Goal: Check status: Check status

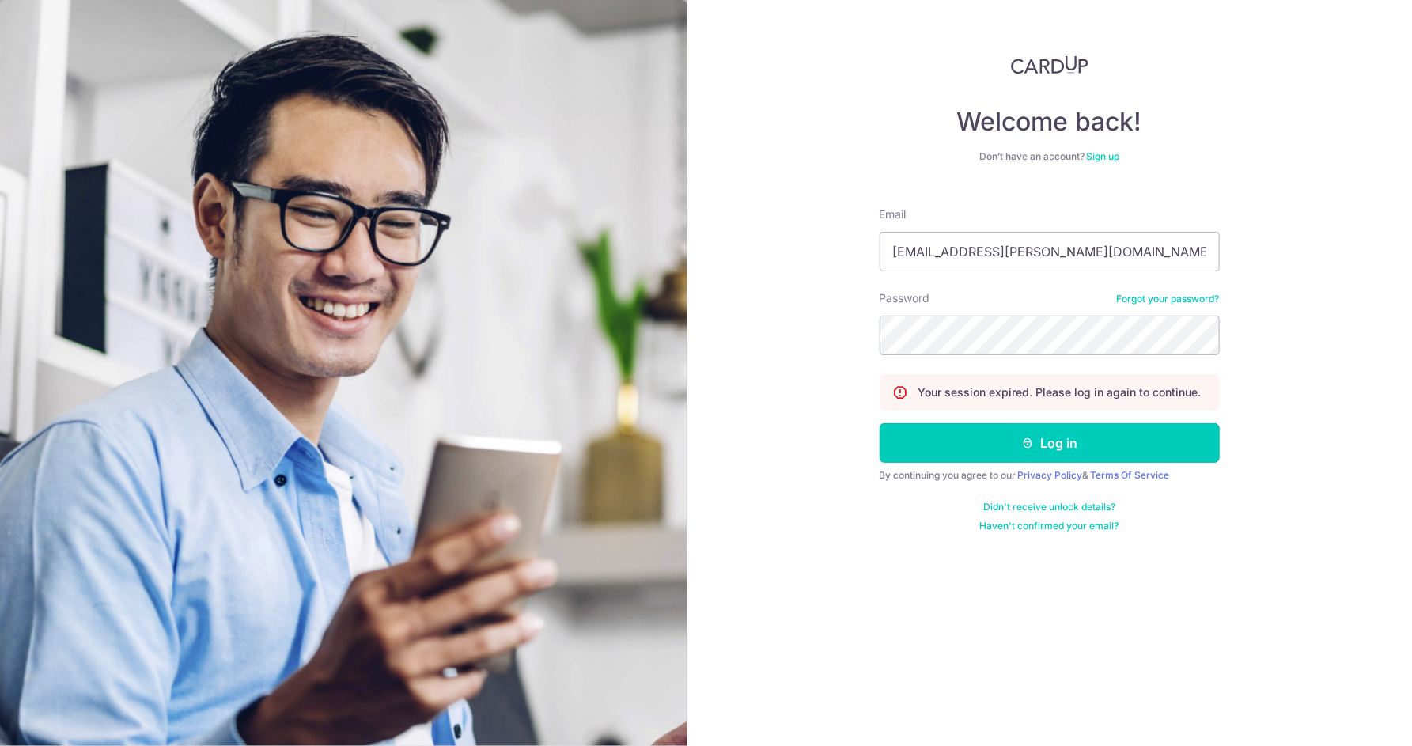
click at [975, 448] on button "Log in" at bounding box center [1050, 443] width 340 height 40
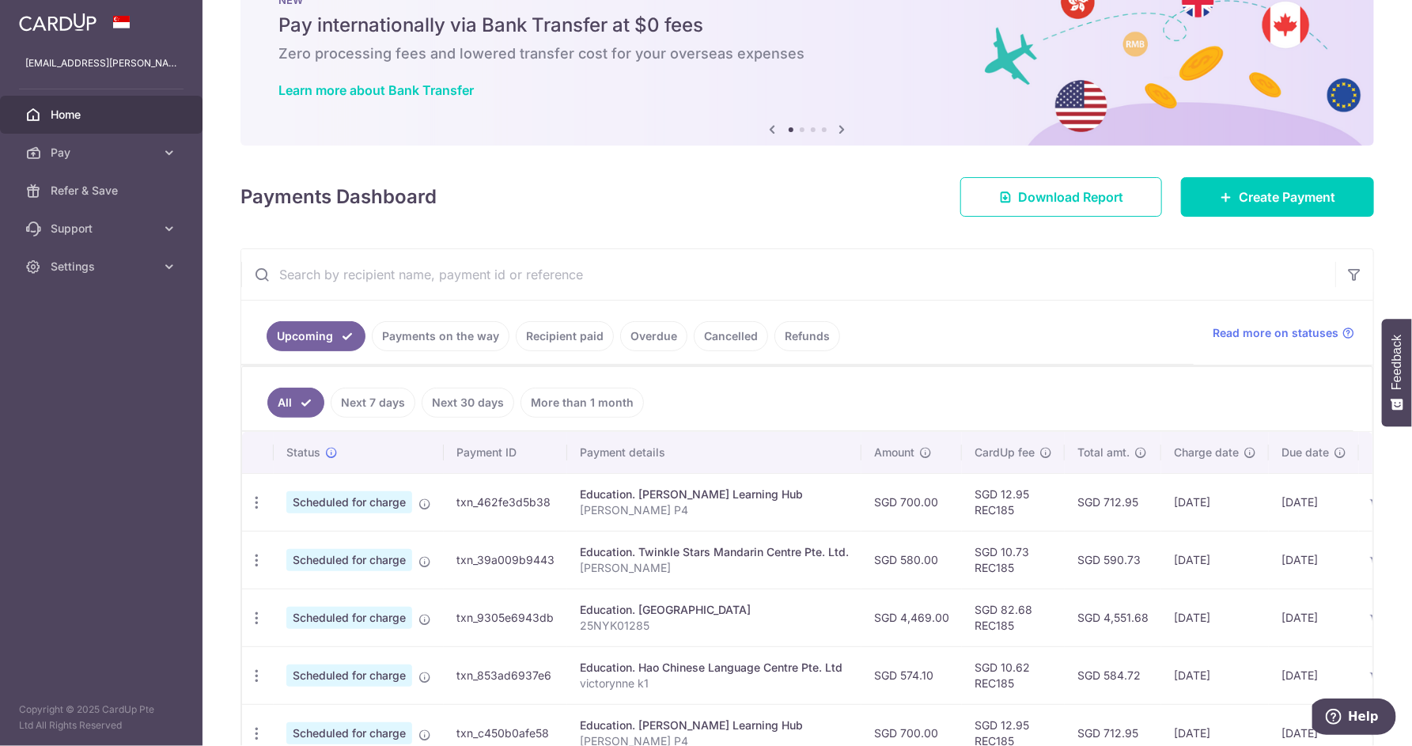
scroll to position [78, 0]
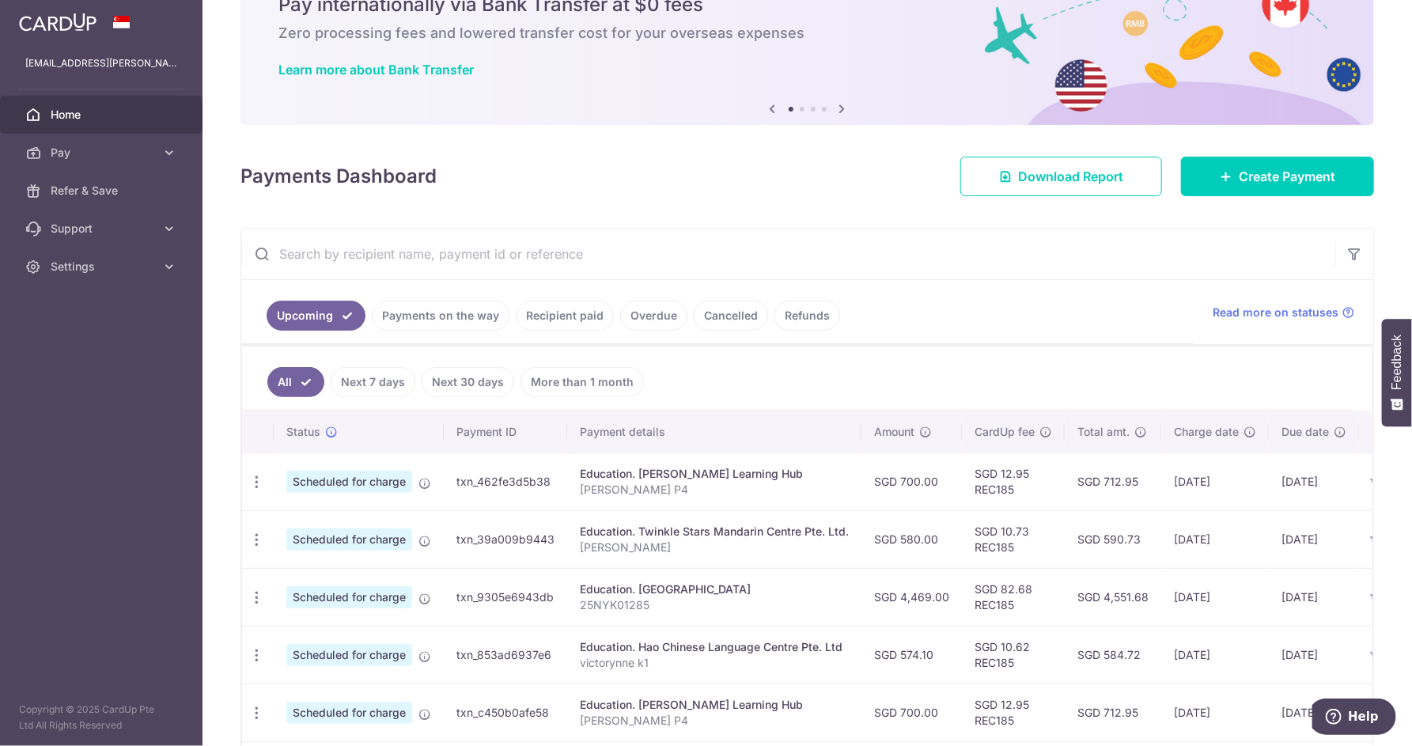
click at [464, 314] on link "Payments on the way" at bounding box center [441, 316] width 138 height 30
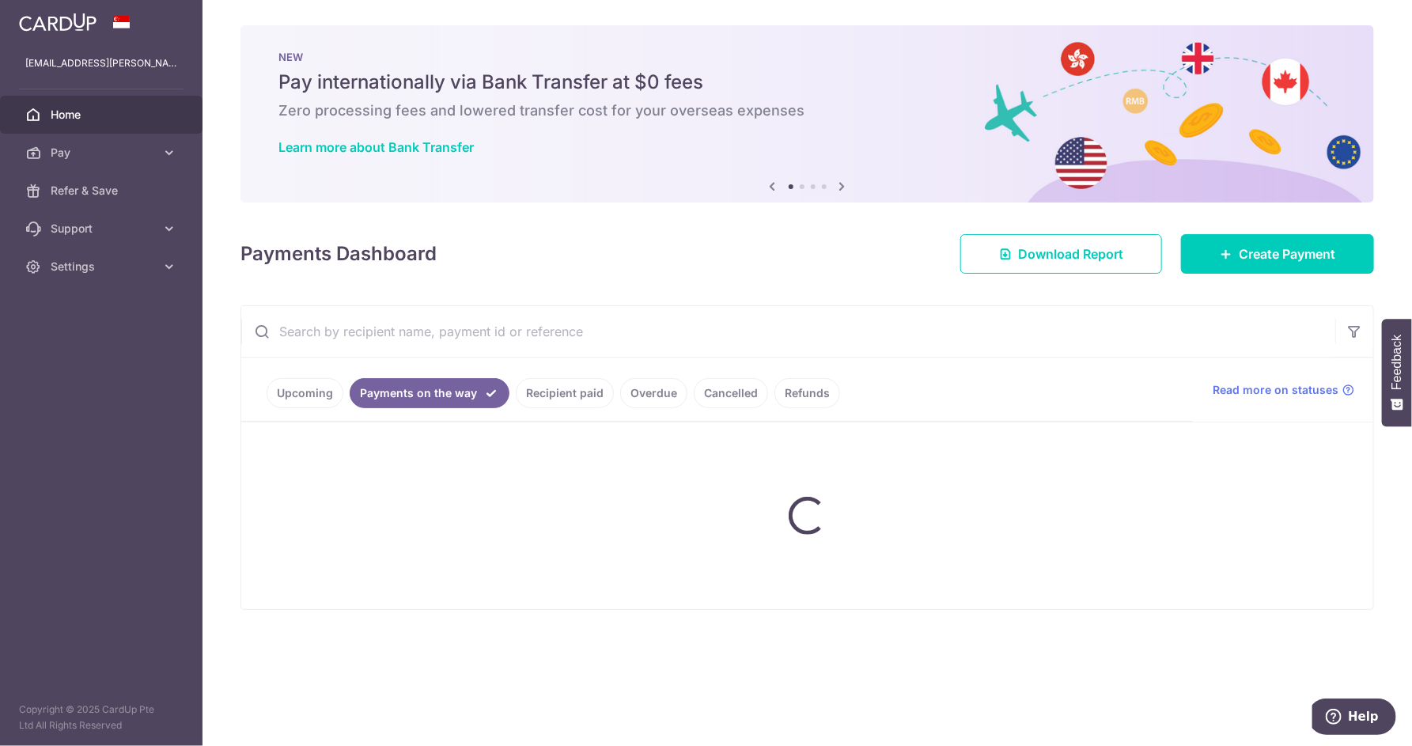
scroll to position [0, 0]
